Goal: Transaction & Acquisition: Purchase product/service

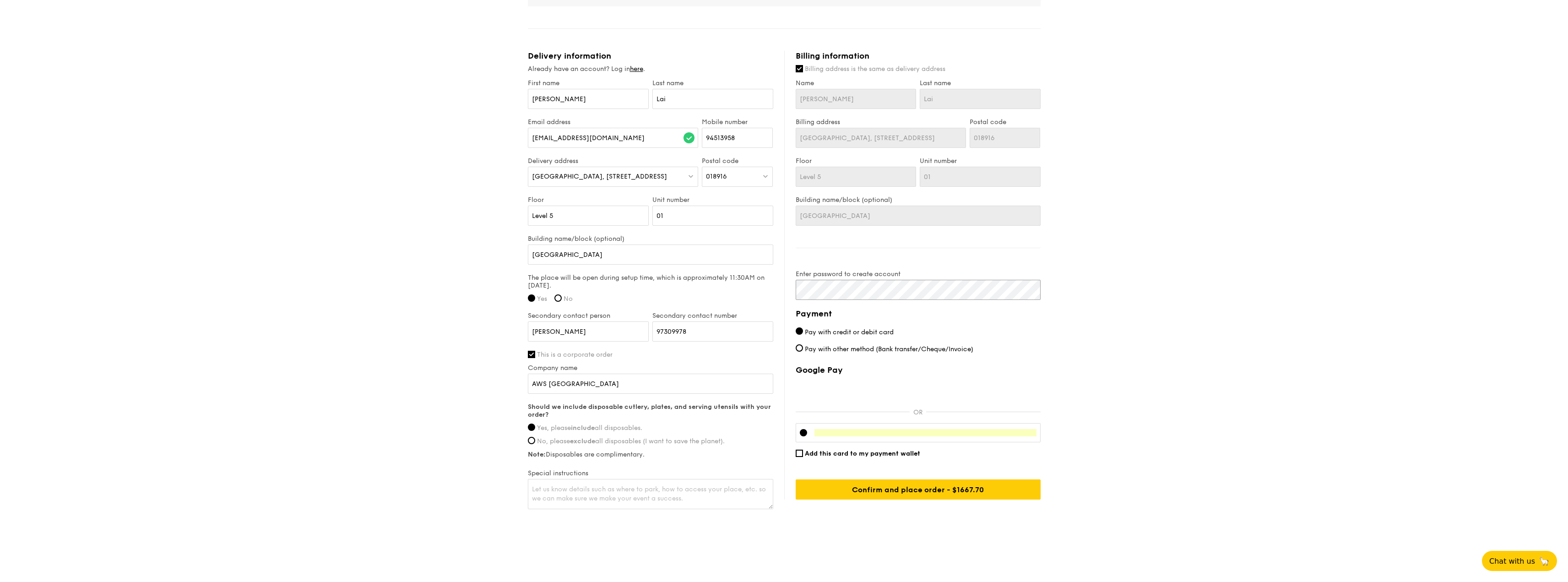
scroll to position [521, 0]
click at [982, 488] on input "Confirm and place order - $1667.70" at bounding box center [918, 487] width 245 height 20
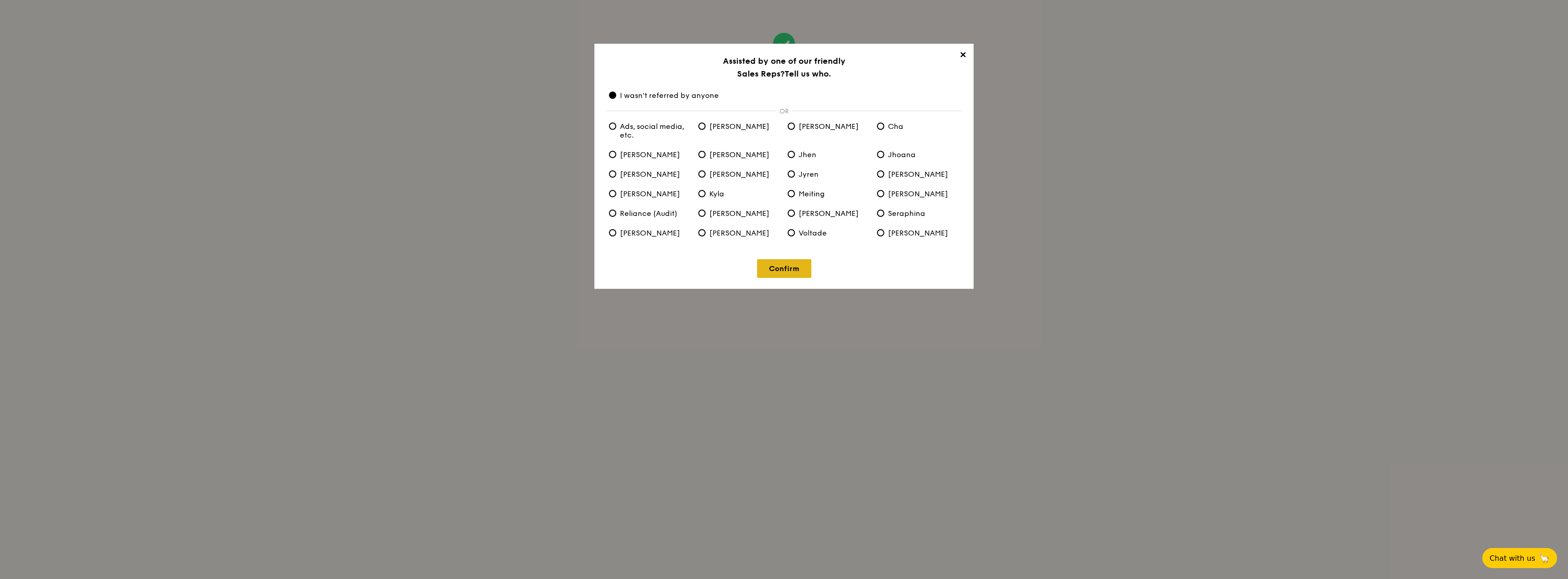
click at [783, 274] on link "Confirm" at bounding box center [784, 268] width 54 height 19
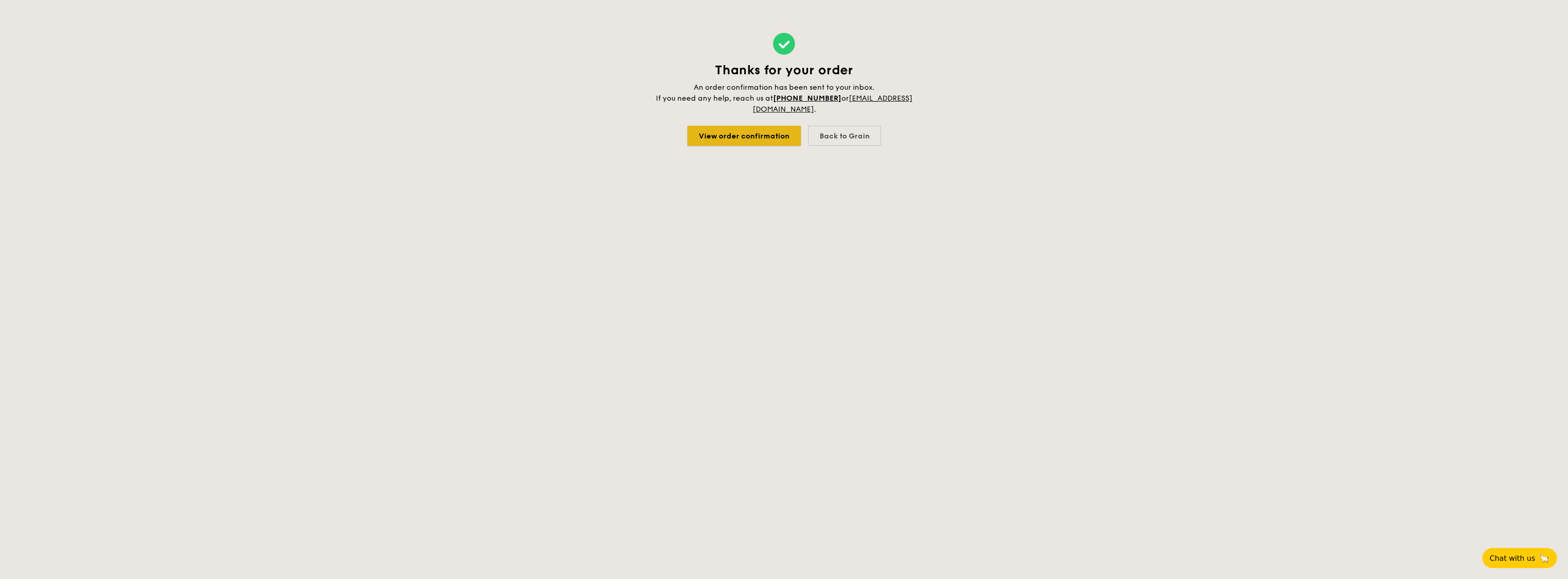
click at [763, 134] on link "View order confirmation" at bounding box center [744, 136] width 113 height 20
click at [845, 139] on div "Back to Grain" at bounding box center [845, 136] width 73 height 20
